Goal: Task Accomplishment & Management: Manage account settings

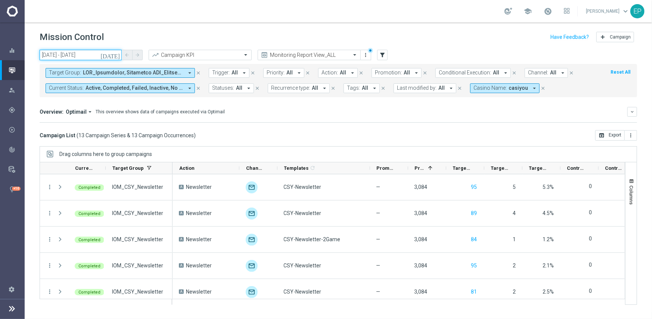
click at [76, 53] on input "[DATE] - [DATE]" at bounding box center [81, 55] width 82 height 10
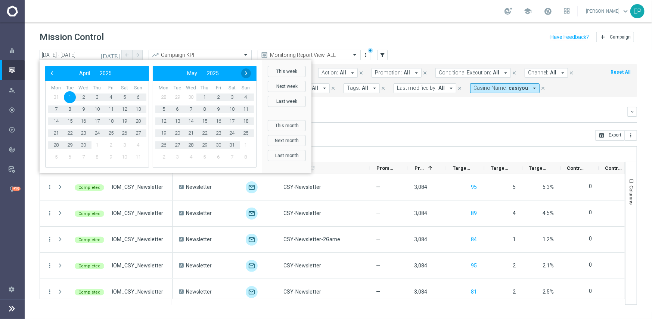
click at [248, 73] on span "›" at bounding box center [246, 73] width 10 height 10
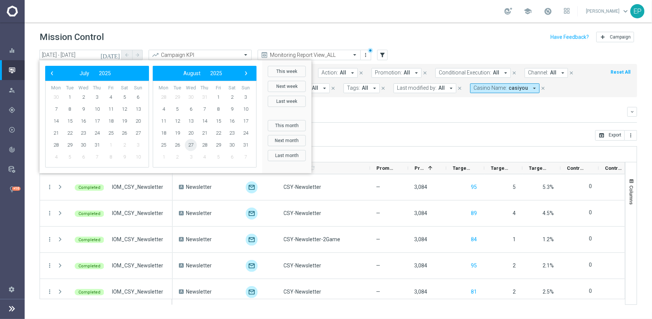
click at [192, 146] on span "27" at bounding box center [191, 145] width 12 height 12
click at [84, 145] on span "27" at bounding box center [83, 145] width 12 height 12
type input "[DATE] - [DATE]"
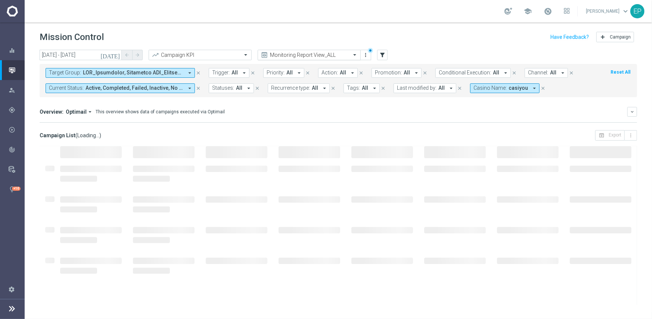
click at [305, 53] on input "text" at bounding box center [302, 55] width 80 height 6
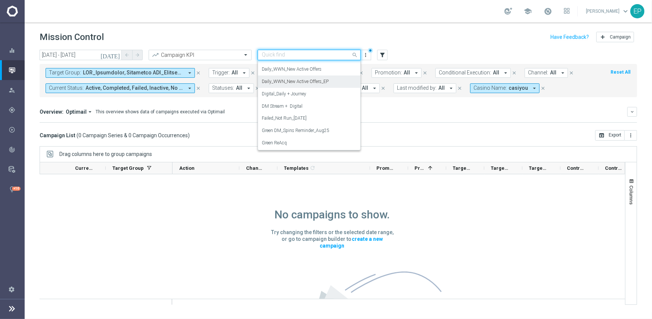
scroll to position [292, 0]
drag, startPoint x: 311, startPoint y: 81, endPoint x: 317, endPoint y: 81, distance: 5.6
click at [312, 81] on label "Daily_Monitoring_New<P1-5/DM" at bounding box center [294, 82] width 64 height 6
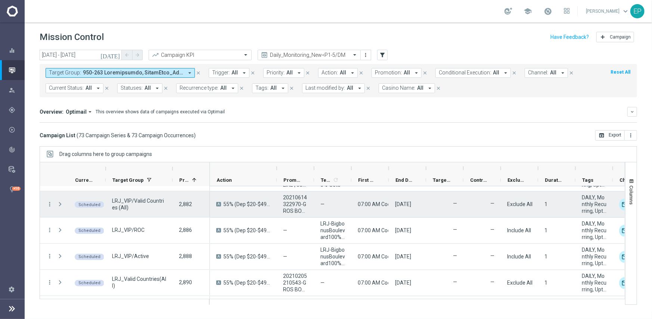
scroll to position [859, 0]
click at [53, 203] on div at bounding box center [60, 203] width 15 height 26
click at [49, 202] on icon "more_vert" at bounding box center [49, 202] width 7 height 7
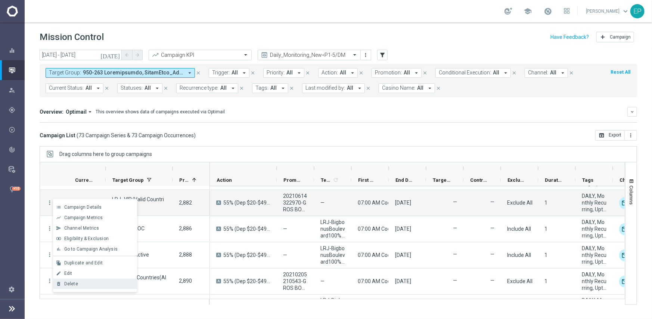
click at [83, 283] on div "Delete" at bounding box center [98, 283] width 69 height 5
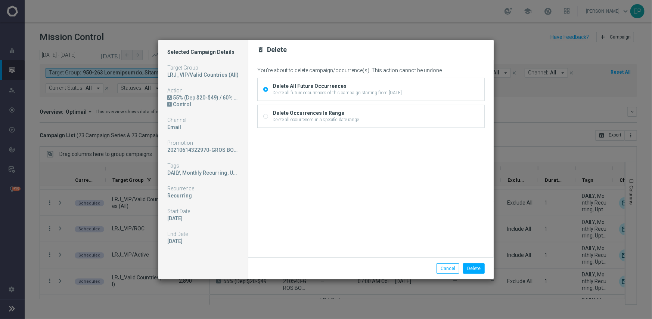
click at [288, 116] on div "Delete all occurrences in a specific date range" at bounding box center [316, 119] width 86 height 7
click at [268, 116] on input "Delete Occurrences In Range Delete all occurrences in a specific date range" at bounding box center [265, 116] width 5 height 5
radio input "true"
radio input "false"
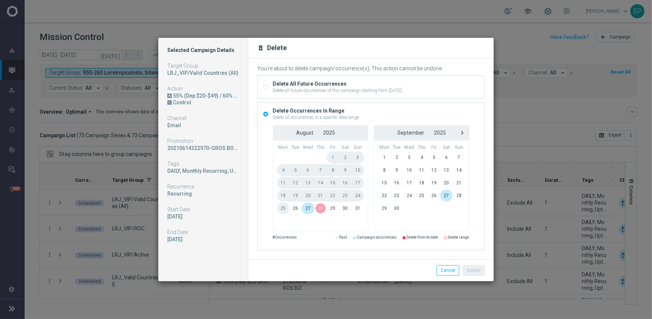
click at [308, 208] on span "27" at bounding box center [308, 208] width 13 height 12
click at [469, 270] on button "Delete" at bounding box center [474, 270] width 22 height 10
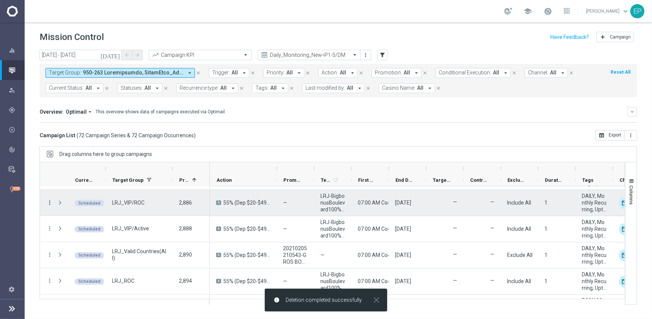
click at [51, 202] on icon "more_vert" at bounding box center [49, 202] width 7 height 7
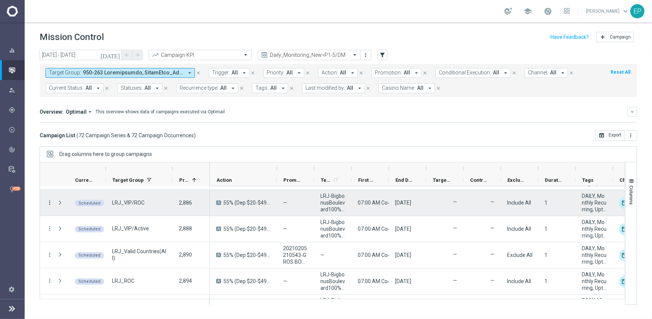
click at [49, 201] on icon "more_vert" at bounding box center [49, 202] width 7 height 7
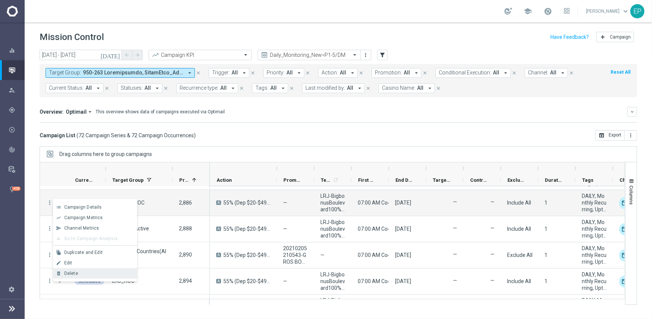
click at [87, 270] on div "Delete" at bounding box center [98, 272] width 69 height 5
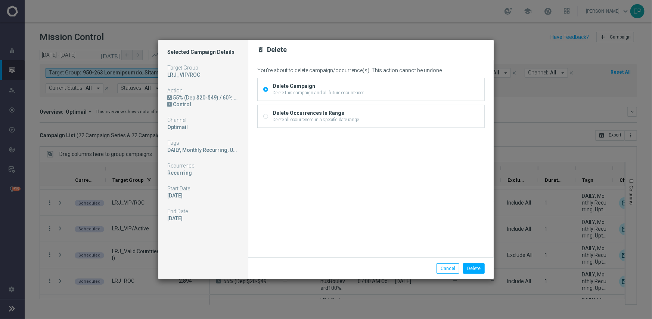
click at [287, 112] on div "Delete Occurrences In Range" at bounding box center [316, 112] width 86 height 7
click at [268, 114] on input "Delete Occurrences In Range Delete all occurrences in a specific date range" at bounding box center [265, 116] width 5 height 5
radio input "true"
radio input "false"
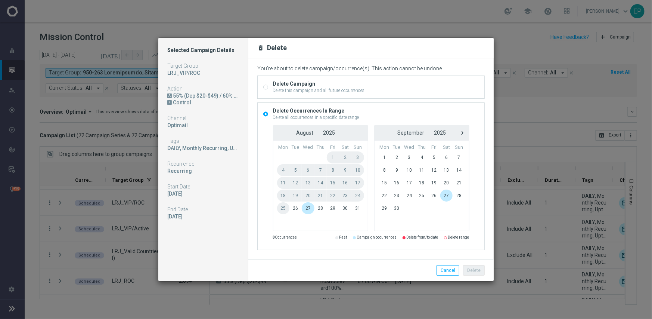
click at [310, 210] on span "27" at bounding box center [308, 208] width 13 height 12
click at [309, 211] on span "27" at bounding box center [308, 208] width 13 height 12
click at [474, 270] on button "Delete" at bounding box center [474, 270] width 22 height 10
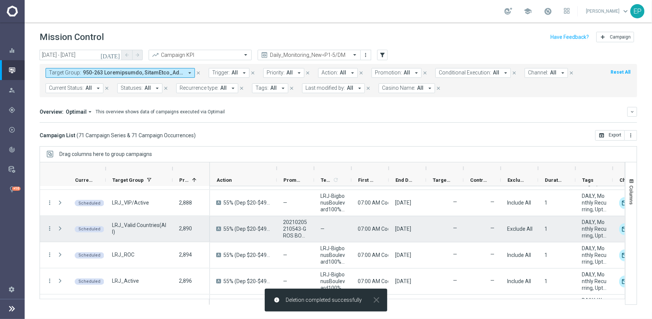
scroll to position [822, 0]
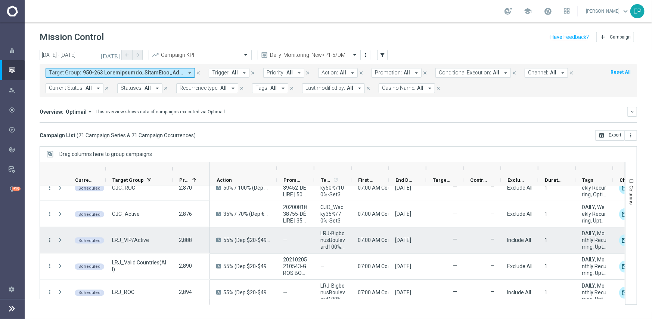
click at [48, 236] on icon "more_vert" at bounding box center [49, 239] width 7 height 7
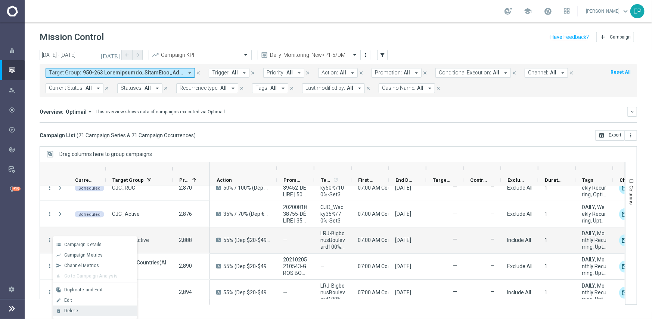
click at [83, 308] on div "Delete" at bounding box center [98, 310] width 69 height 5
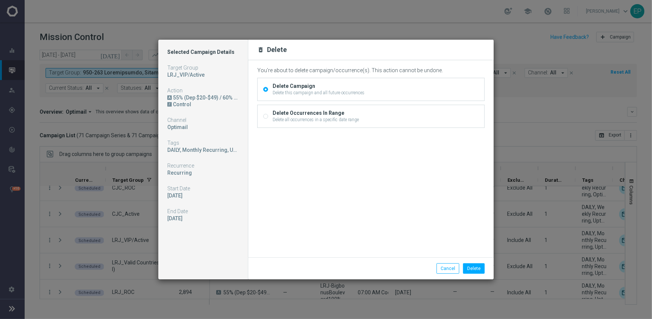
click at [266, 115] on input "Delete Occurrences In Range Delete all occurrences in a specific date range" at bounding box center [265, 116] width 5 height 5
radio input "true"
radio input "false"
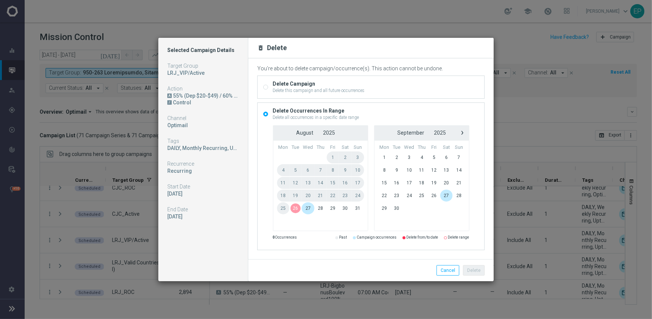
click at [304, 208] on span "27" at bounding box center [308, 208] width 13 height 12
click at [307, 208] on span "27" at bounding box center [308, 208] width 13 height 12
click at [476, 271] on button "Delete" at bounding box center [474, 270] width 22 height 10
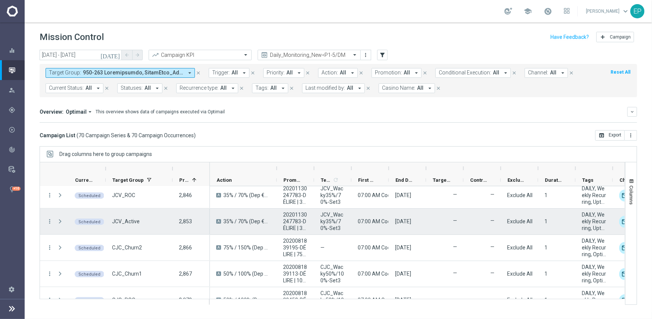
scroll to position [672, 0]
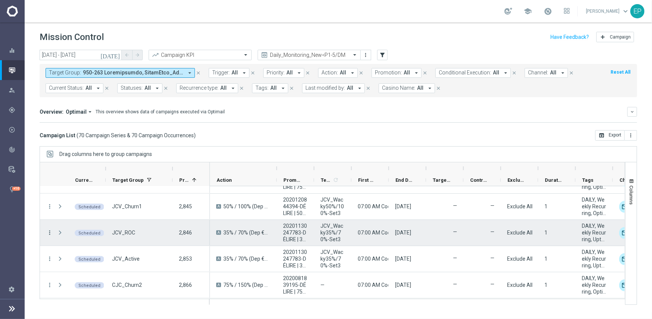
click at [49, 230] on icon "more_vert" at bounding box center [49, 232] width 7 height 7
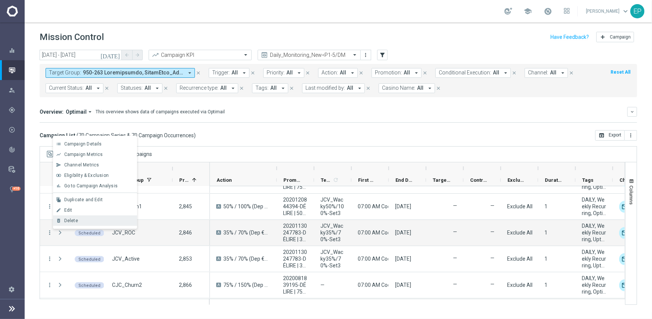
click at [75, 221] on span "Delete" at bounding box center [71, 220] width 14 height 5
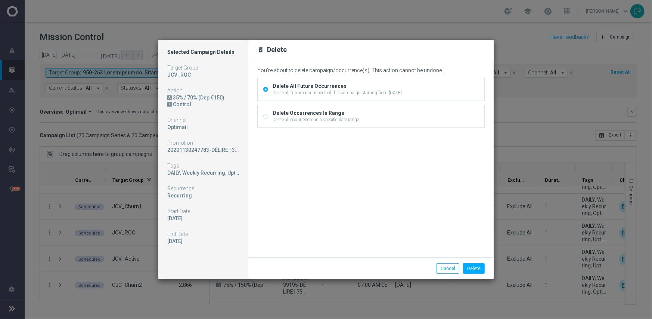
click at [301, 118] on div "Delete all occurrences in a specific date range" at bounding box center [316, 119] width 86 height 7
click at [268, 118] on input "Delete Occurrences In Range Delete all occurrences in a specific date range" at bounding box center [265, 116] width 5 height 5
radio input "true"
radio input "false"
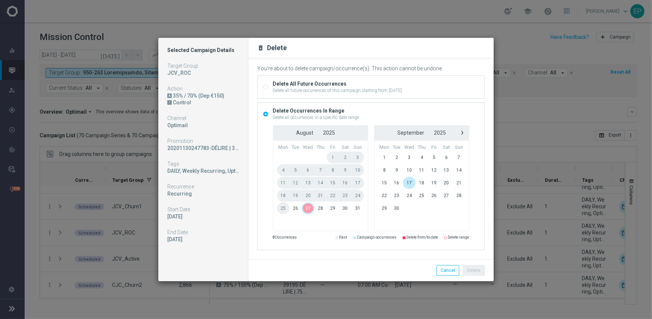
click at [307, 210] on span "27" at bounding box center [308, 208] width 13 height 12
click at [478, 267] on button "Delete" at bounding box center [474, 270] width 22 height 10
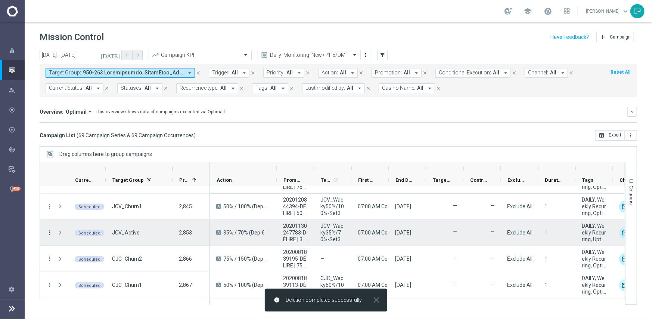
click at [50, 230] on icon "more_vert" at bounding box center [49, 232] width 7 height 7
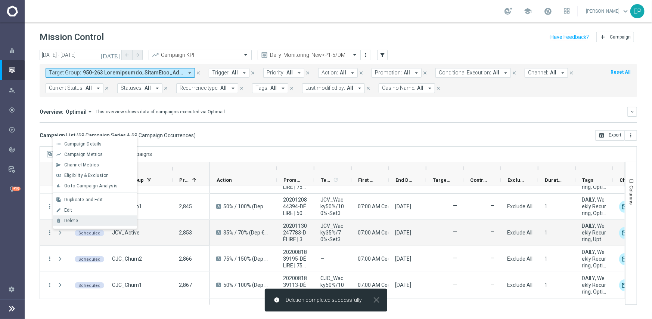
click at [72, 219] on span "Delete" at bounding box center [71, 220] width 14 height 5
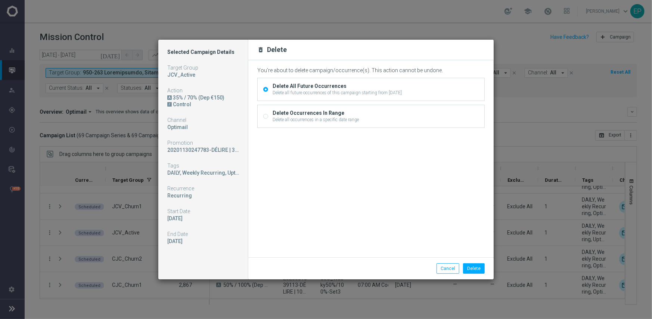
click at [283, 119] on div "Delete all occurrences in a specific date range" at bounding box center [316, 119] width 86 height 7
click at [268, 119] on input "Delete Occurrences In Range Delete all occurrences in a specific date range" at bounding box center [265, 116] width 5 height 5
radio input "true"
radio input "false"
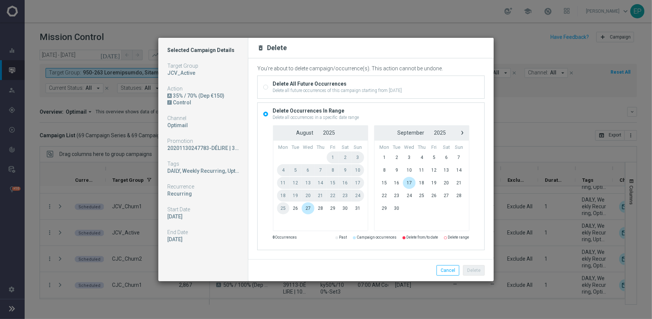
click at [305, 211] on span "27" at bounding box center [308, 208] width 13 height 12
click at [484, 269] on button "Delete" at bounding box center [474, 270] width 22 height 10
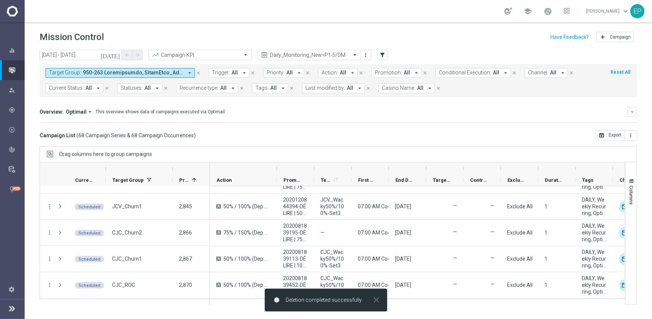
click at [393, 87] on span "Casino Name:" at bounding box center [398, 88] width 33 height 6
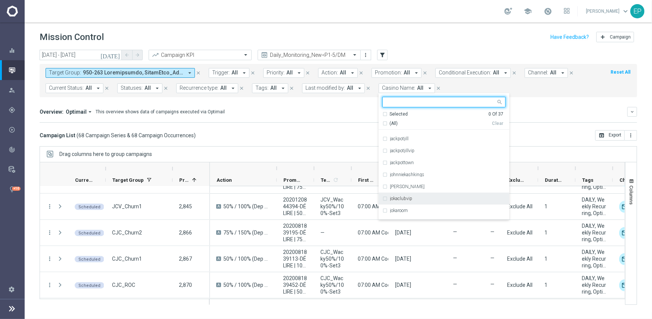
scroll to position [112, 0]
click at [407, 189] on div "jokaclubvip" at bounding box center [448, 191] width 116 height 4
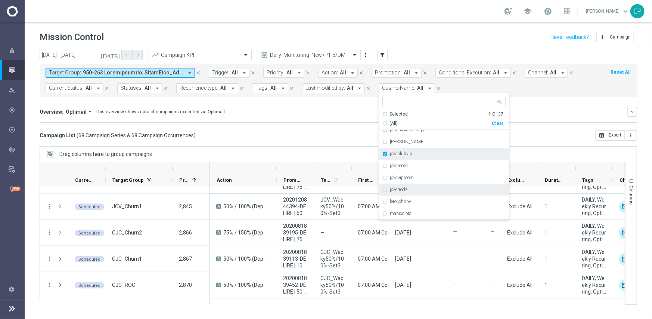
scroll to position [187, 0]
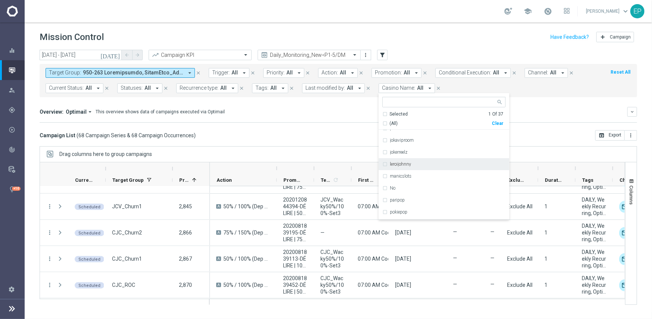
click at [405, 164] on label "leroijohnny" at bounding box center [400, 164] width 21 height 4
click at [316, 141] on div "[DATE] [DATE] - [DATE] arrow_back arrow_forward Campaign KPI trending_up Daily_…" at bounding box center [339, 181] width 628 height 262
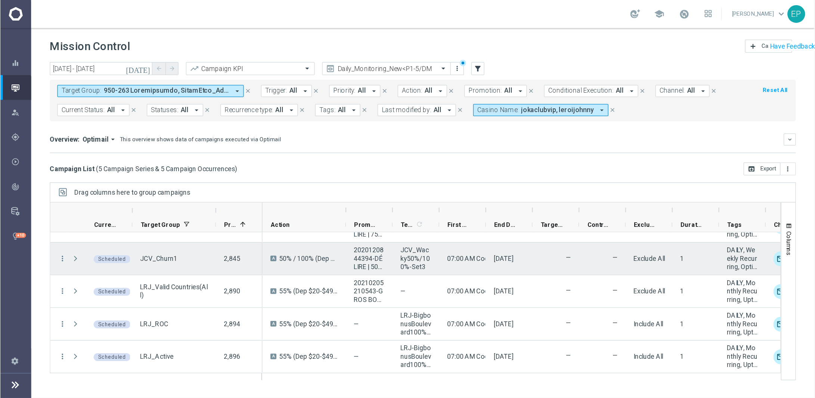
scroll to position [0, 0]
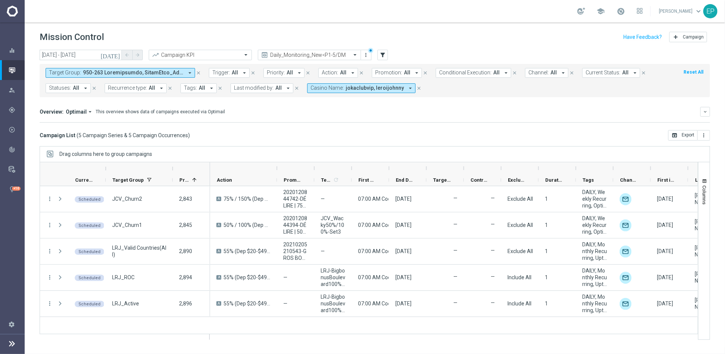
click at [354, 88] on span "jokaclubvip, leroijohnny" at bounding box center [375, 88] width 58 height 6
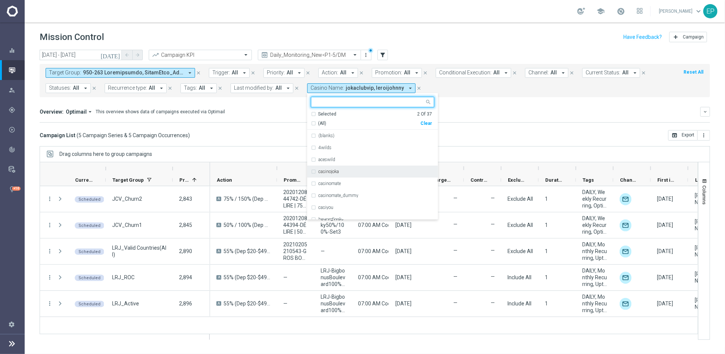
click at [332, 173] on label "casinojoka" at bounding box center [328, 171] width 21 height 4
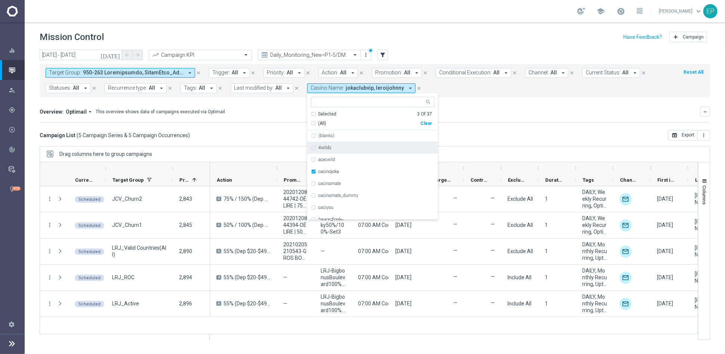
click at [490, 134] on div "Campaign List ( 5 Campaign Series & 5 Campaign Occurrences ) open_in_browser Ex…" at bounding box center [375, 135] width 670 height 10
